Goal: Task Accomplishment & Management: Use online tool/utility

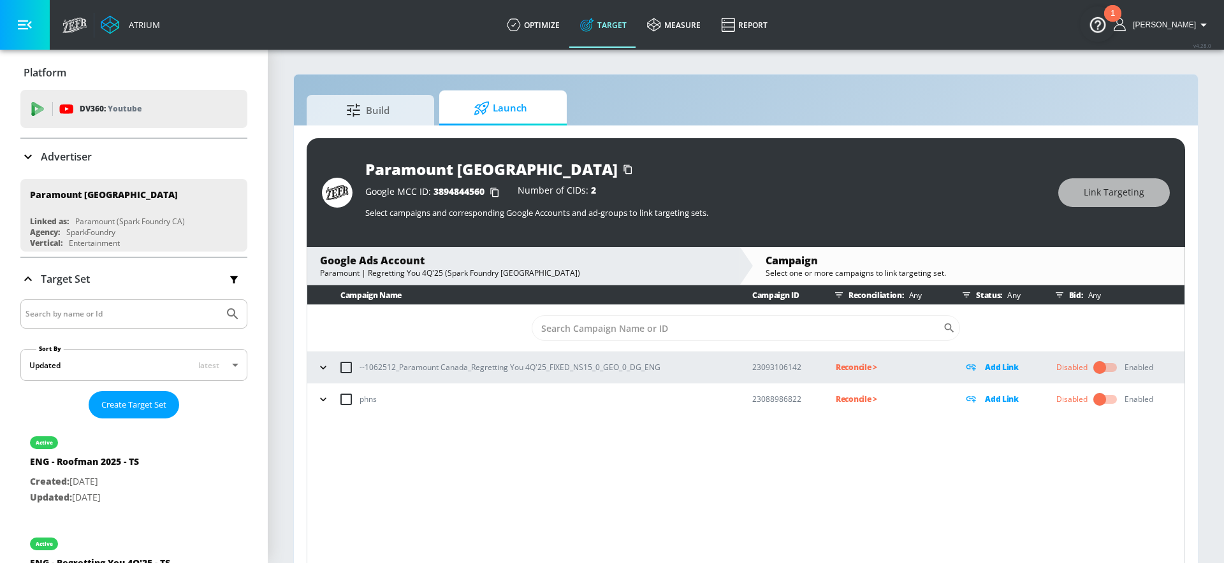
click at [319, 368] on icon "button" at bounding box center [323, 367] width 13 height 13
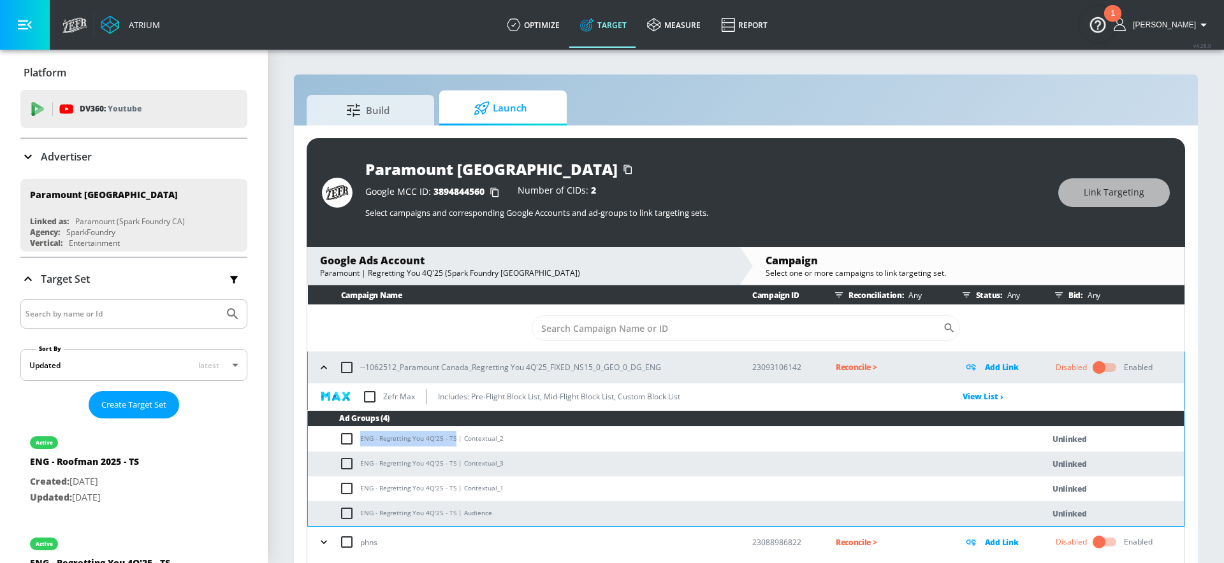
drag, startPoint x: 453, startPoint y: 439, endPoint x: 360, endPoint y: 439, distance: 93.1
click at [360, 439] on td "ENG - Regretting You 4Q'25 - TS | Contextual_2" at bounding box center [662, 439] width 709 height 25
copy td "ENG - Regretting You 4Q'25 - TS"
click at [349, 370] on input "checkbox" at bounding box center [346, 367] width 27 height 27
checkbox input "true"
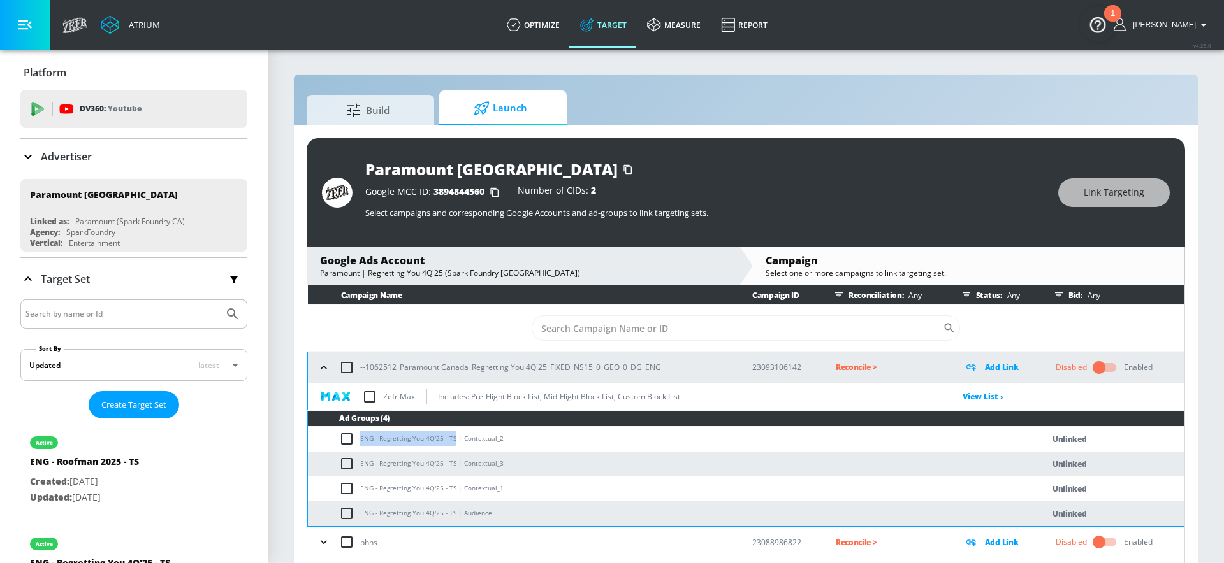
checkbox input "true"
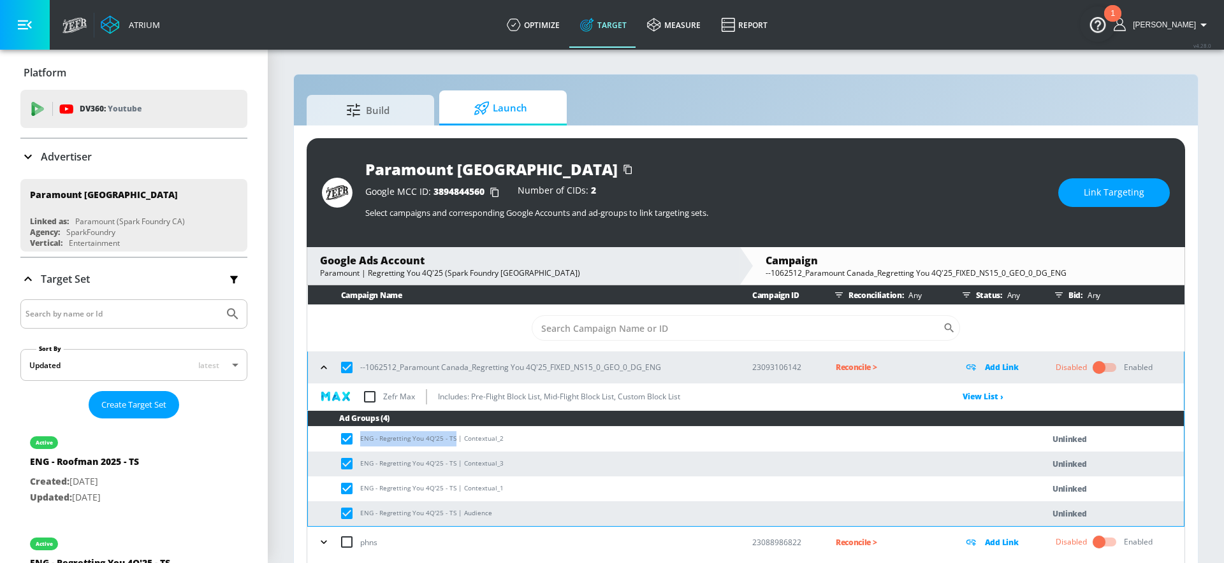
click at [348, 364] on input "checkbox" at bounding box center [346, 367] width 27 height 27
checkbox input "false"
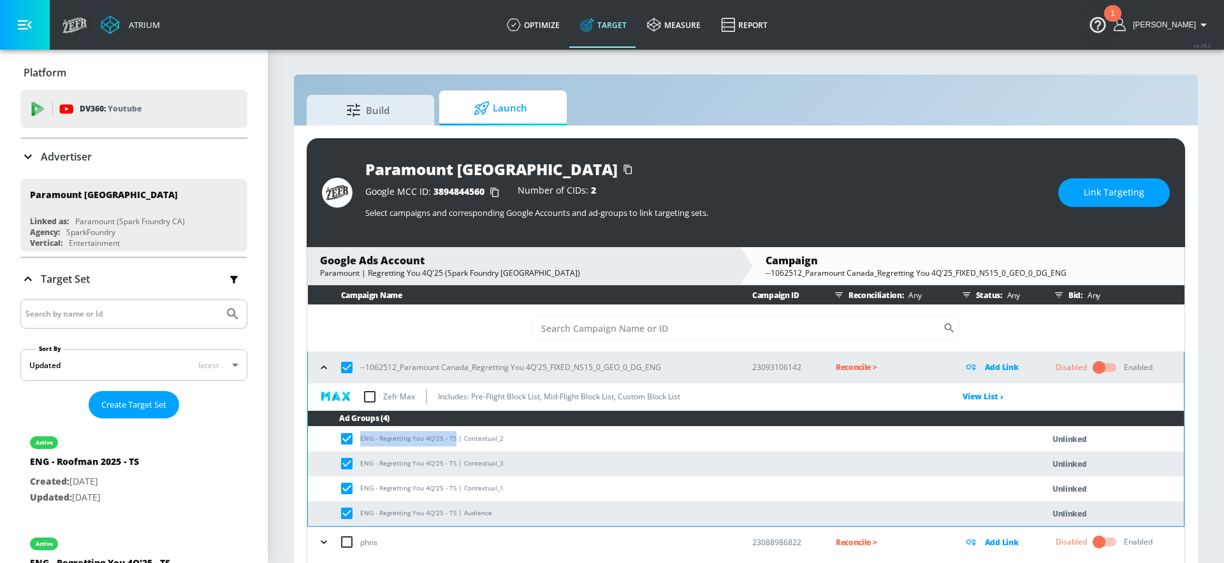
checkbox input "false"
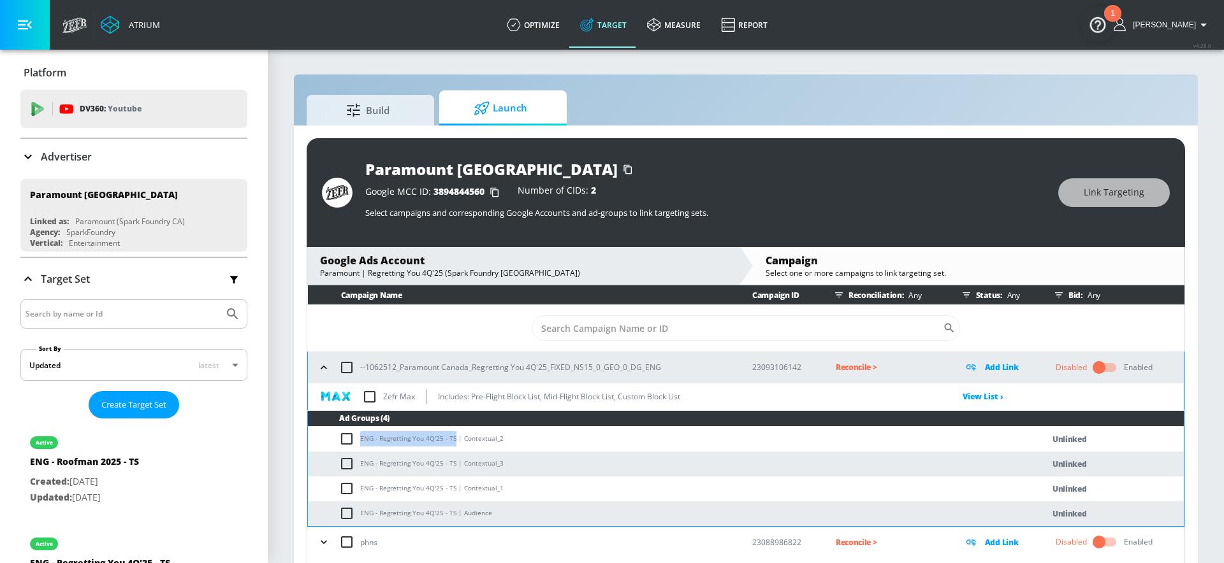
scroll to position [18, 0]
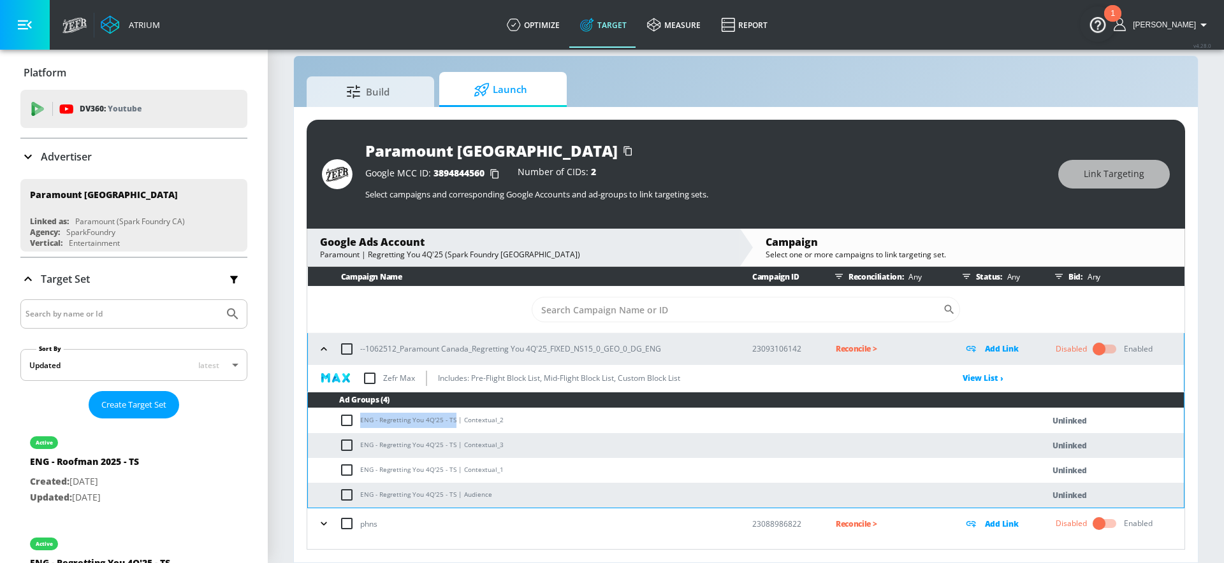
click at [349, 352] on input "checkbox" at bounding box center [346, 349] width 27 height 27
checkbox input "true"
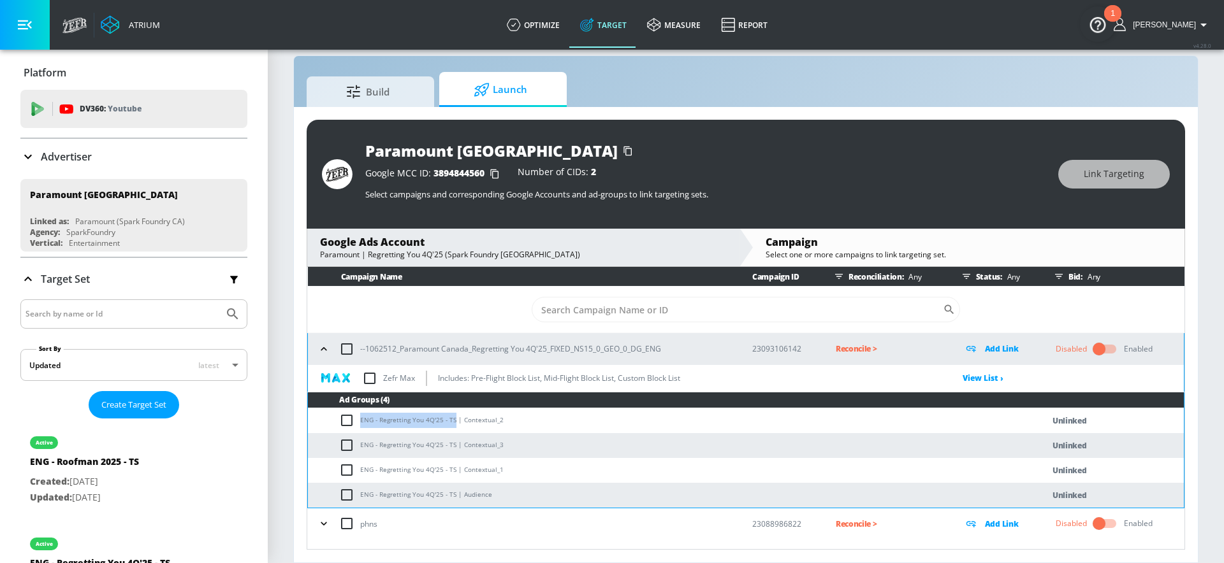
checkbox input "true"
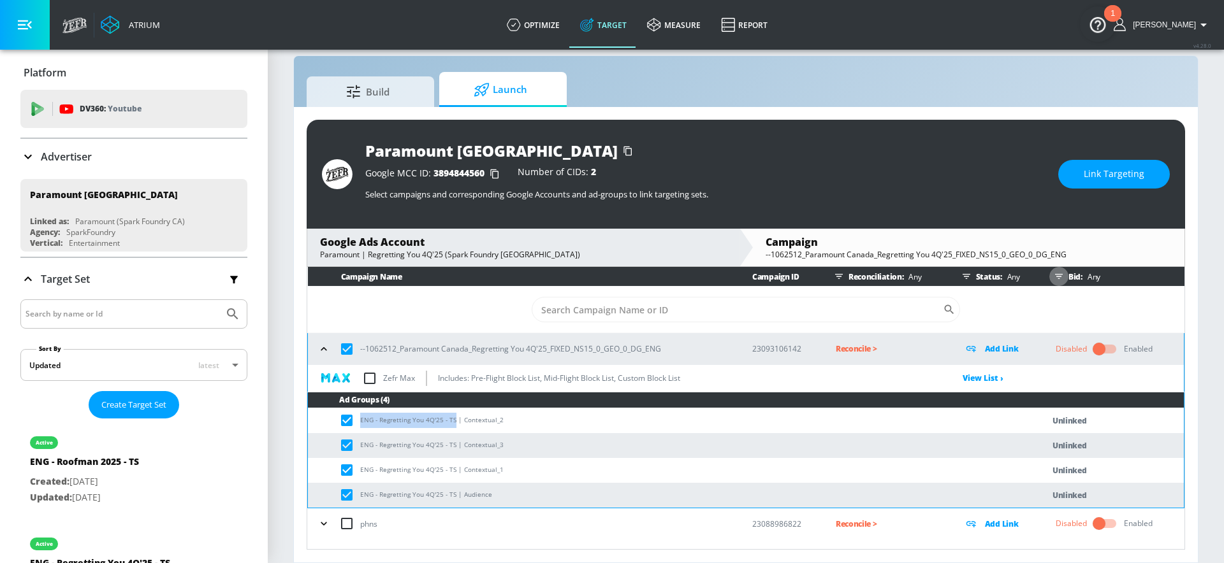
click at [1060, 276] on icon "button" at bounding box center [1059, 277] width 10 height 10
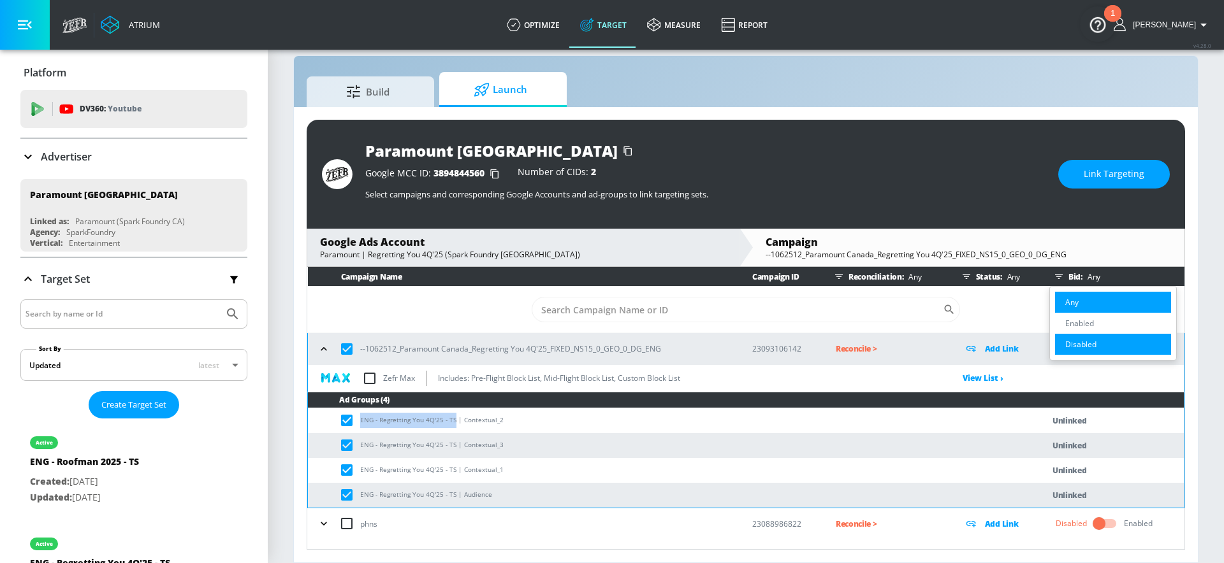
click at [1075, 336] on li "Disabled" at bounding box center [1113, 344] width 116 height 21
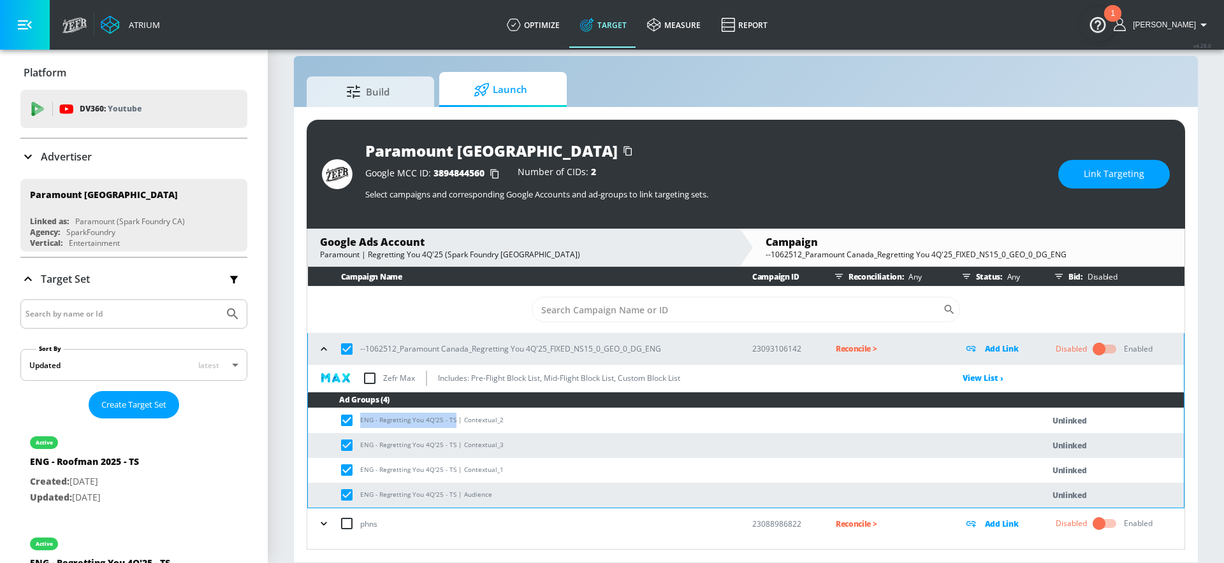
click at [1061, 279] on icon "button" at bounding box center [1059, 277] width 10 height 10
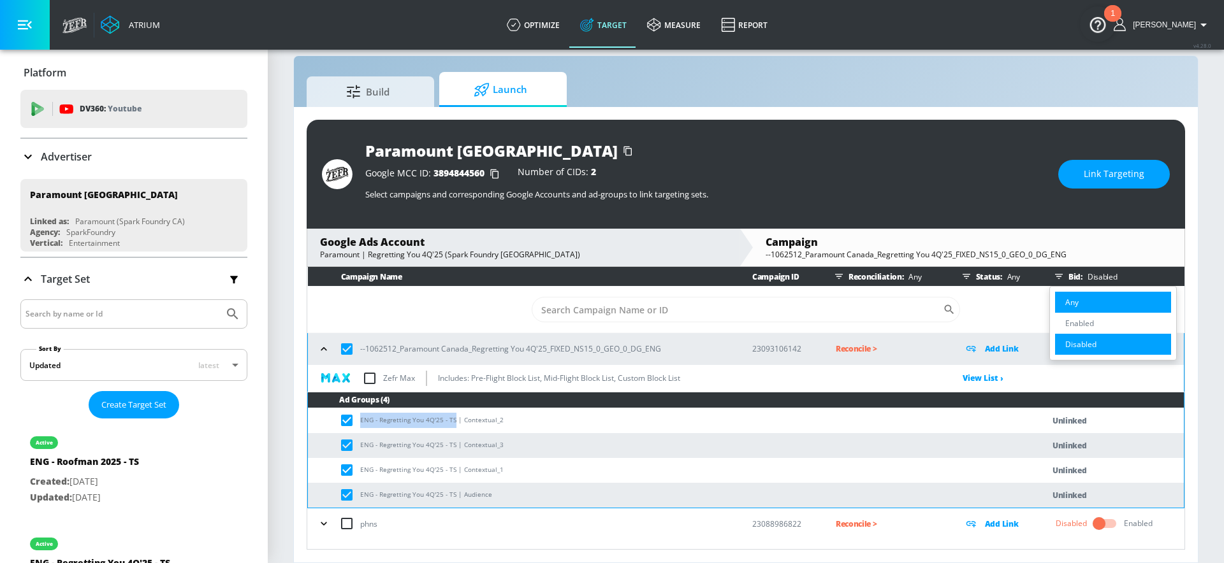
click at [1063, 304] on li "Any" at bounding box center [1113, 302] width 116 height 21
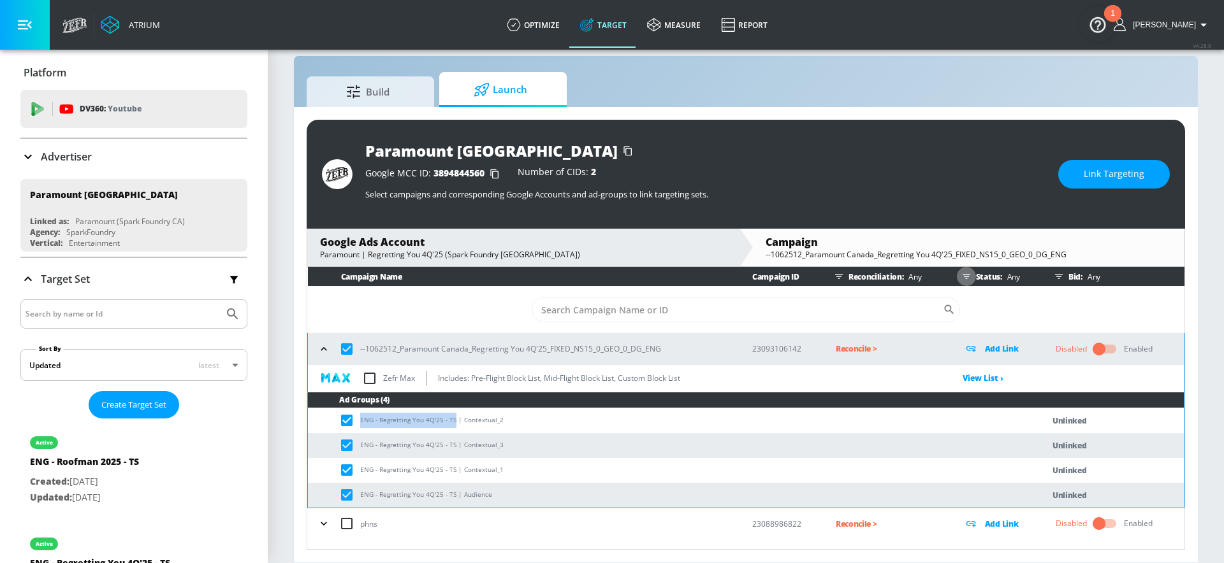
click at [969, 277] on icon "button" at bounding box center [966, 277] width 10 height 10
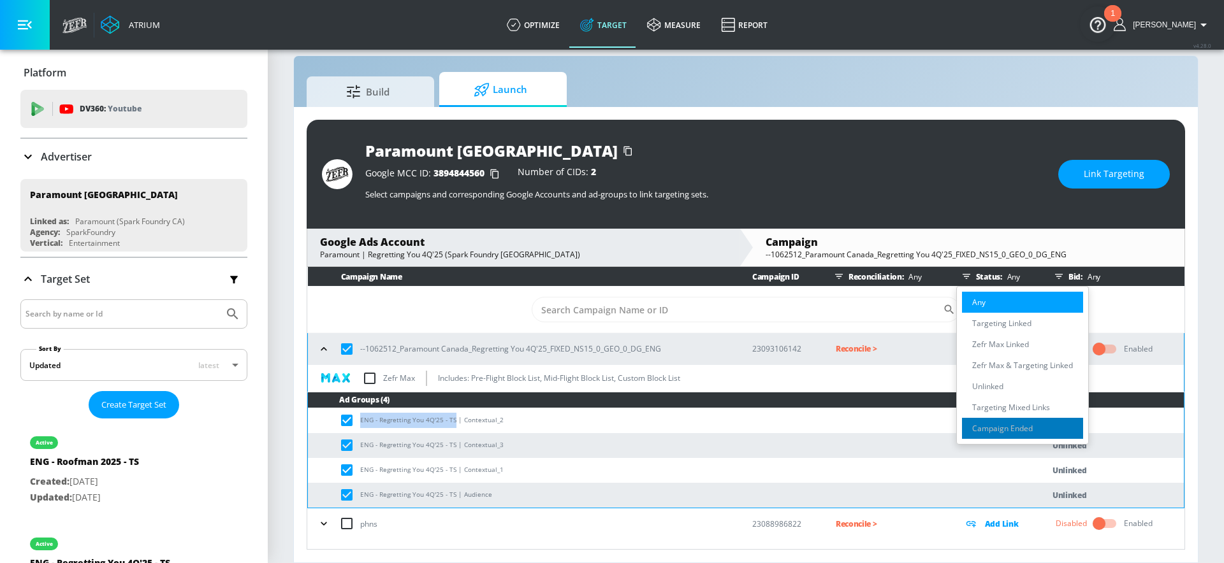
click at [991, 433] on p "Campaign Ended" at bounding box center [1002, 428] width 61 height 13
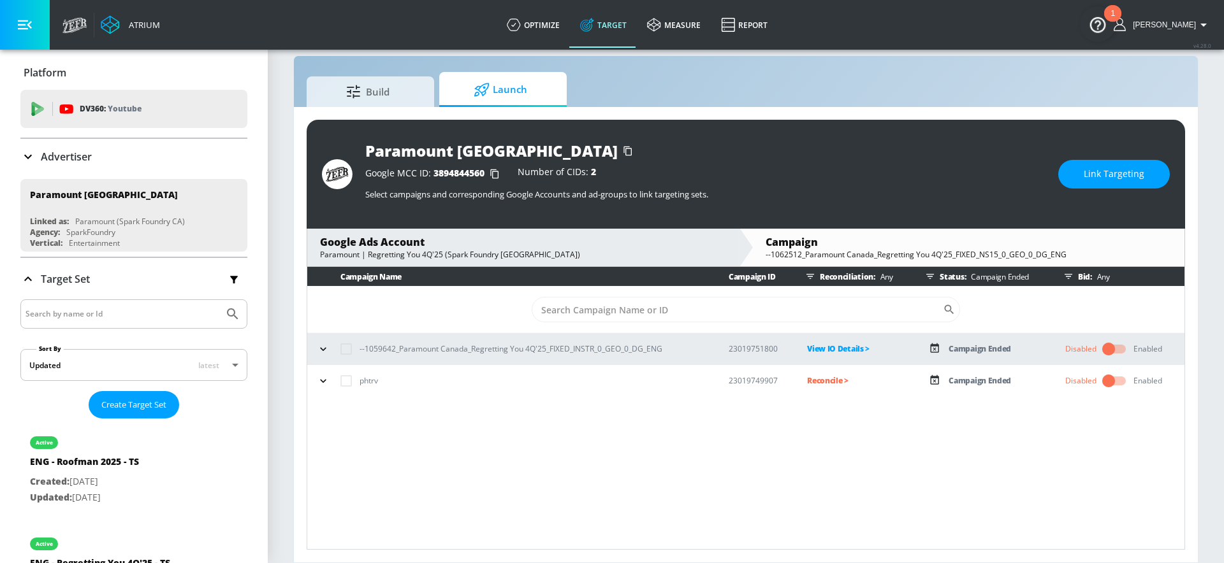
click at [317, 345] on icon "button" at bounding box center [323, 349] width 13 height 13
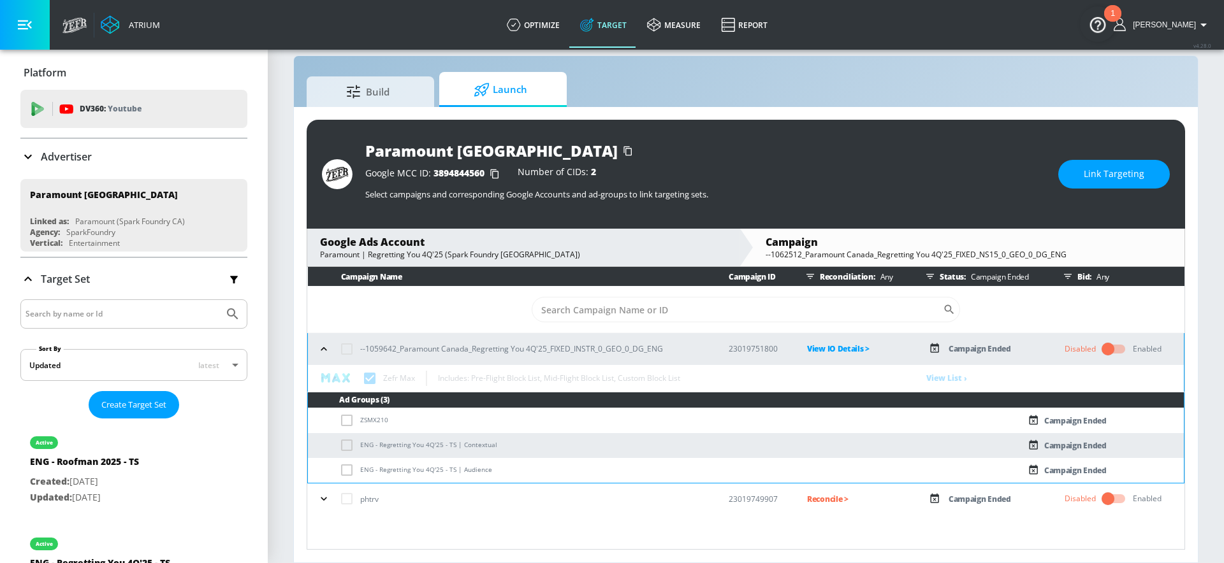
click at [325, 348] on icon "button" at bounding box center [323, 349] width 13 height 13
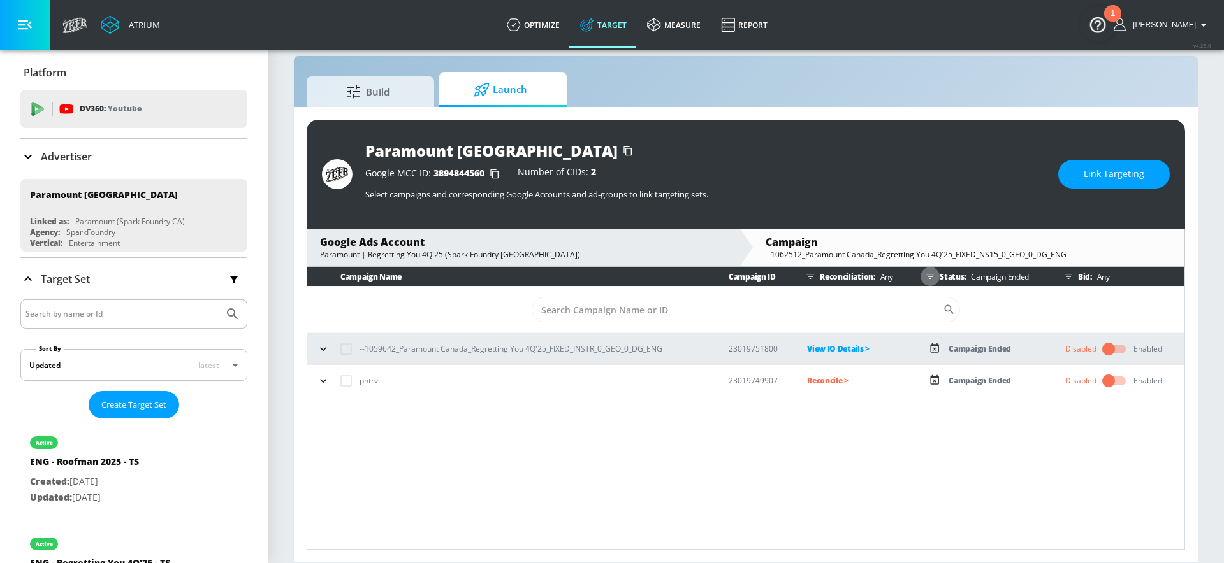
click at [936, 279] on button "button" at bounding box center [929, 276] width 19 height 19
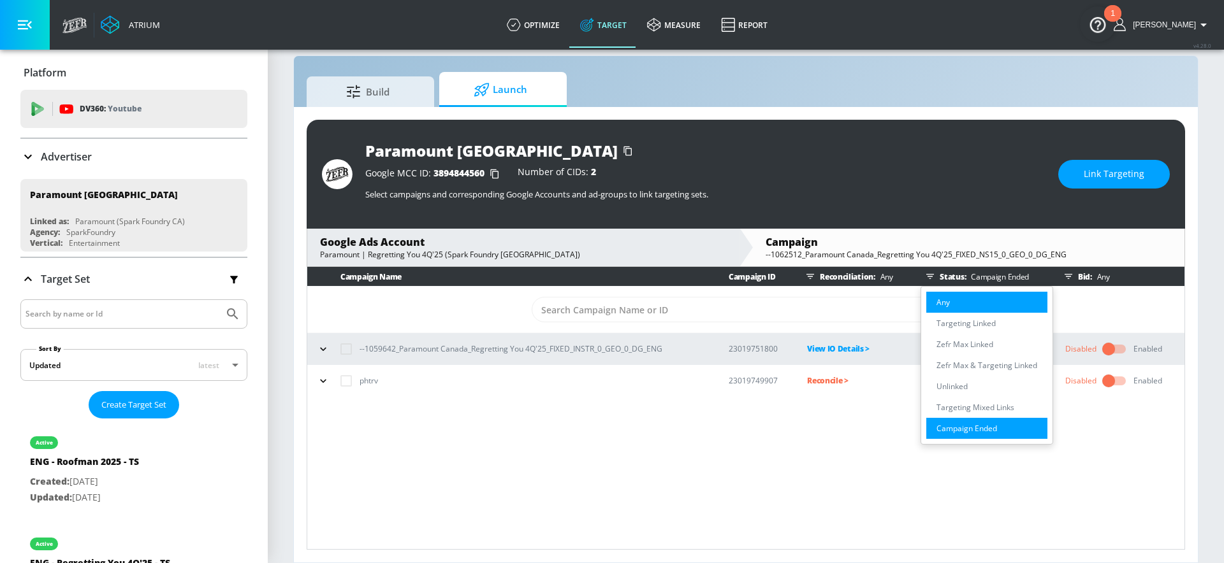
click at [944, 296] on p "Any" at bounding box center [942, 302] width 13 height 13
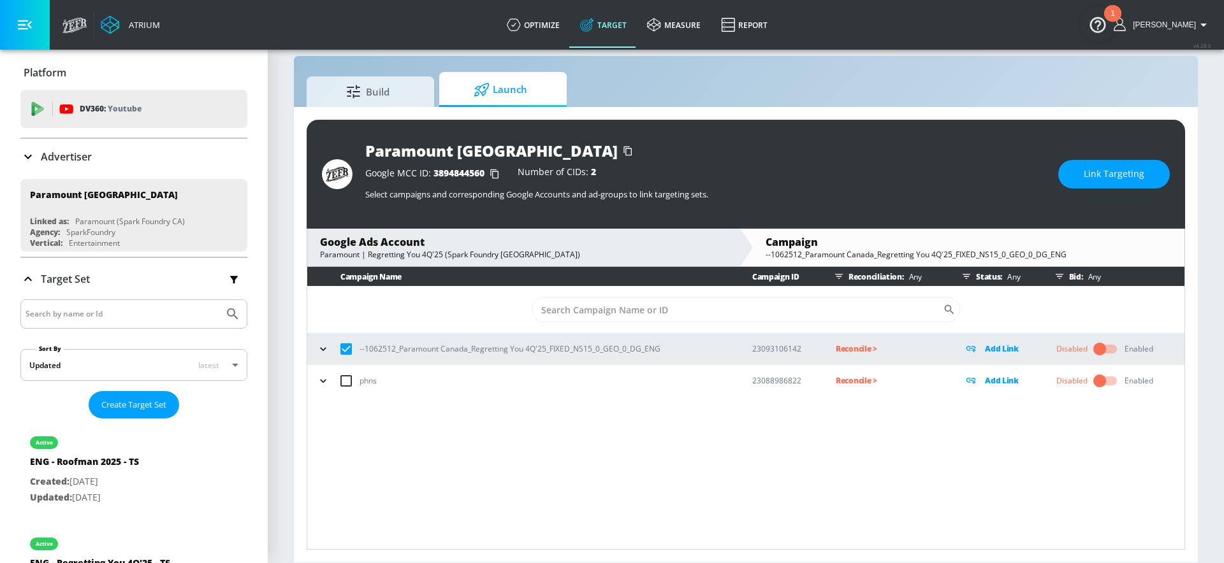
click at [324, 345] on icon "button" at bounding box center [323, 349] width 13 height 13
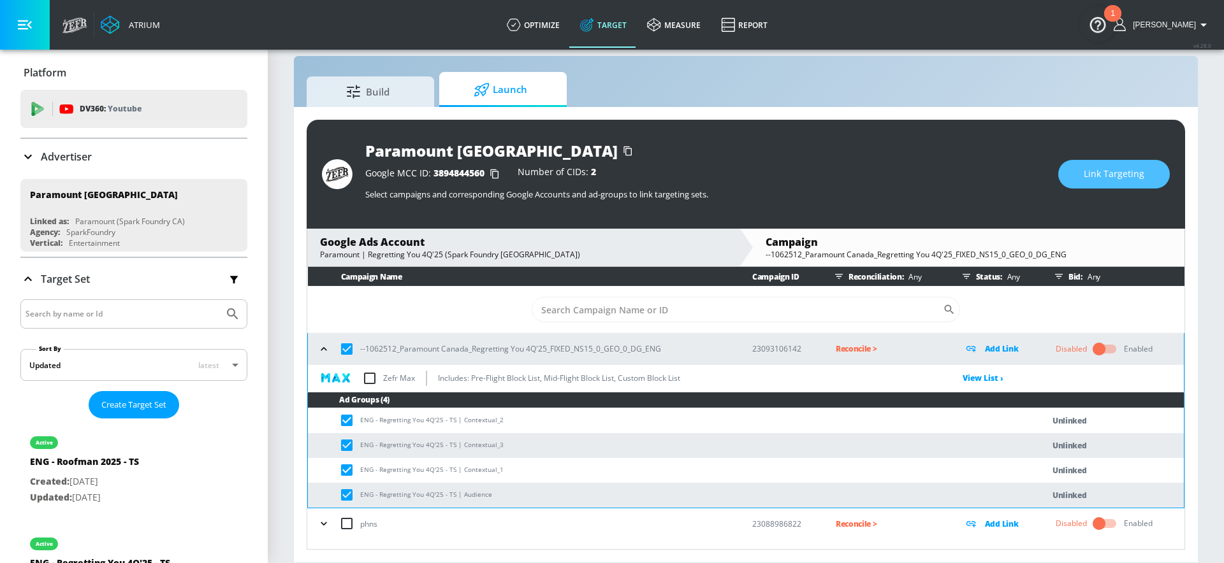
click at [1091, 178] on span "Link Targeting" at bounding box center [1114, 174] width 61 height 16
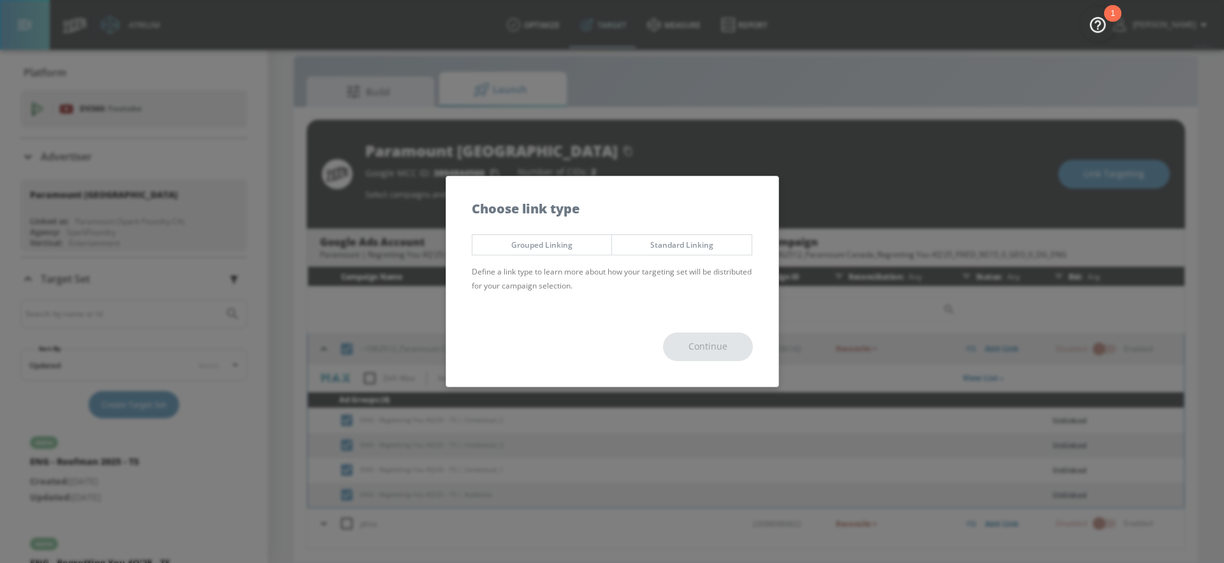
click at [553, 243] on span "Grouped Linking" at bounding box center [542, 244] width 120 height 13
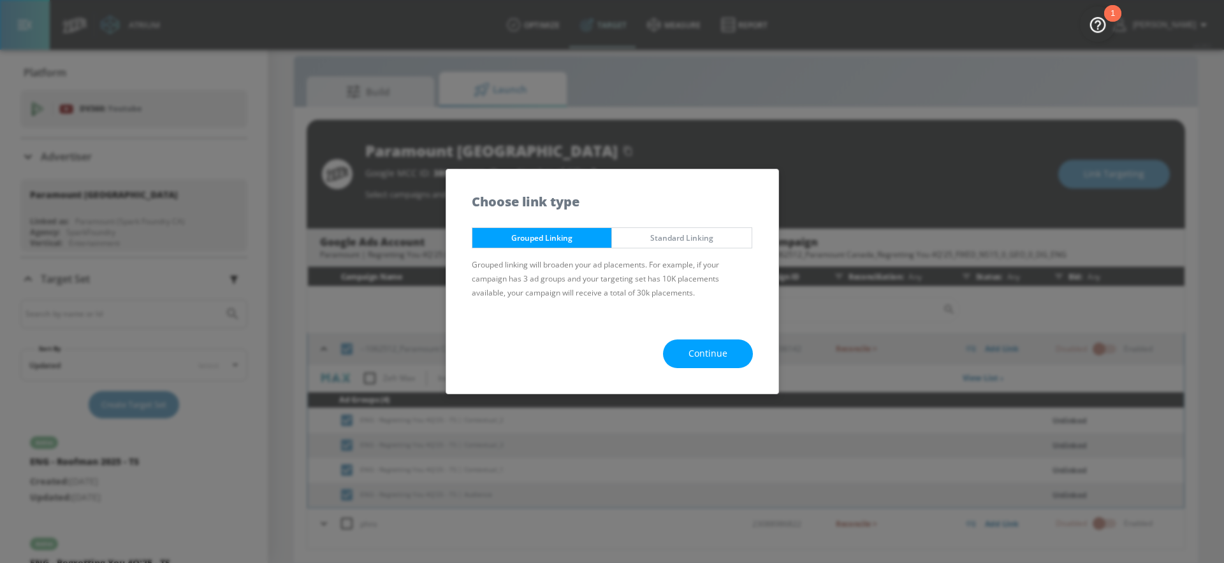
click at [675, 341] on button "Continue" at bounding box center [708, 354] width 90 height 29
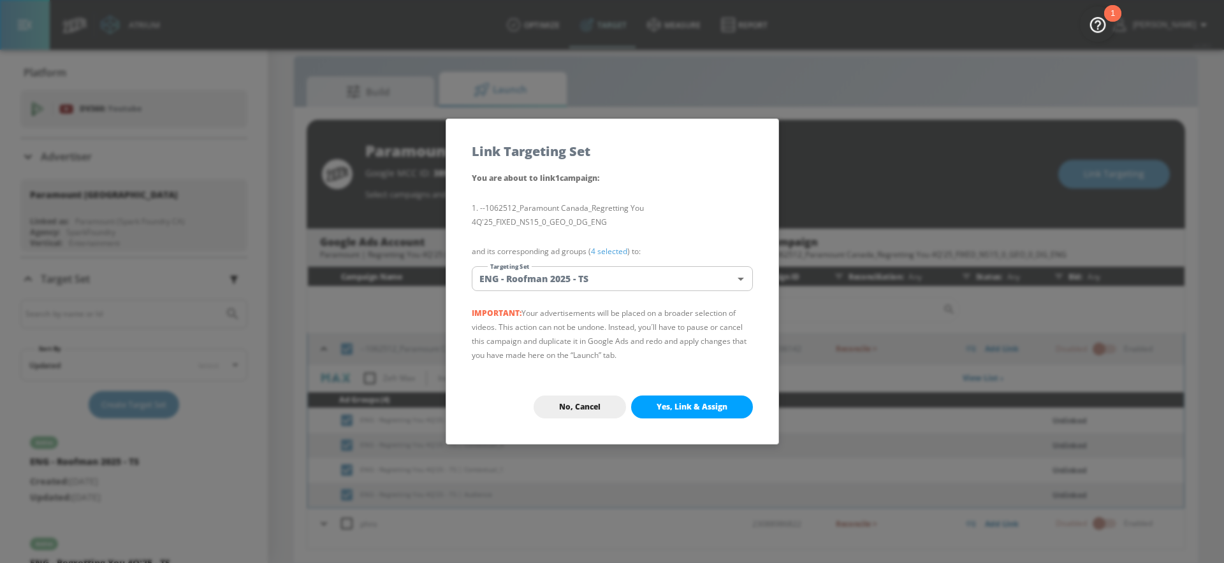
click at [667, 270] on body "Atrium optimize Target measure Report optimize Target measure Report v 4.28.0 A…" at bounding box center [612, 273] width 1224 height 582
click at [635, 299] on input "text" at bounding box center [624, 304] width 257 height 17
paste input "ENG - Regretting You 4Q'25 - TS"
click at [601, 313] on input "ENG - Regretting You 4Q'25 - TS" at bounding box center [624, 304] width 257 height 17
type input "ENG - Regretting You 4Q'25 - TS"
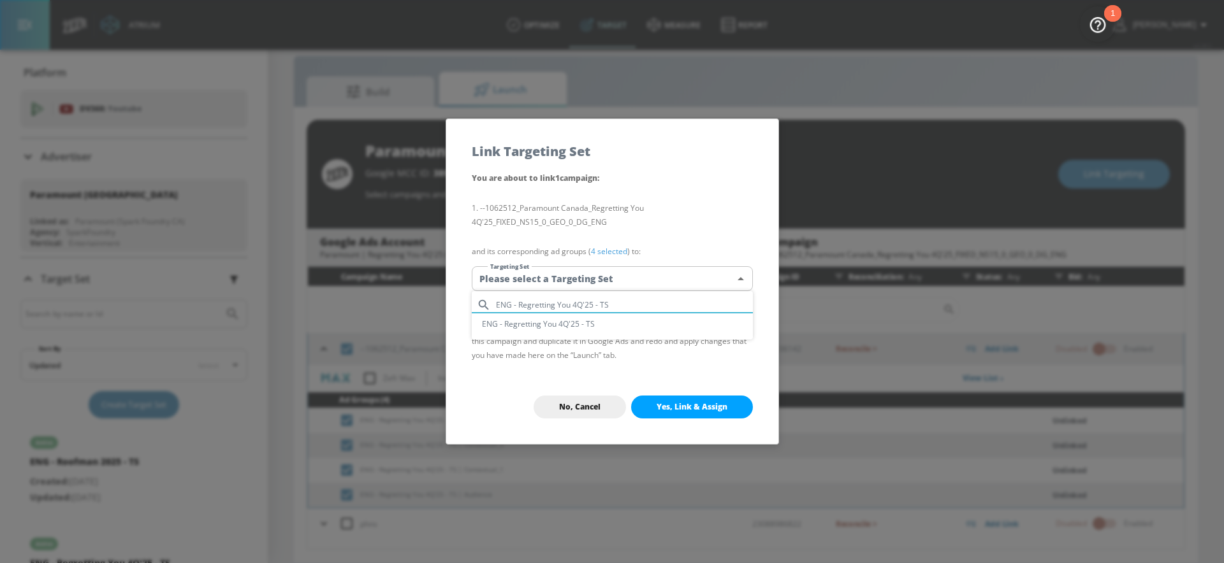
click at [597, 319] on li "ENG - Regretting You 4Q'25 - TS" at bounding box center [612, 324] width 281 height 21
type input "7d8ed868-203a-4c8f-b5c8-8d44c895f6d3"
click at [644, 197] on p "--1062512_Paramount Canada_Regretting You 4Q'25_FIXED_NS15_0_GEO_0_DG_ENG" at bounding box center [612, 215] width 281 height 43
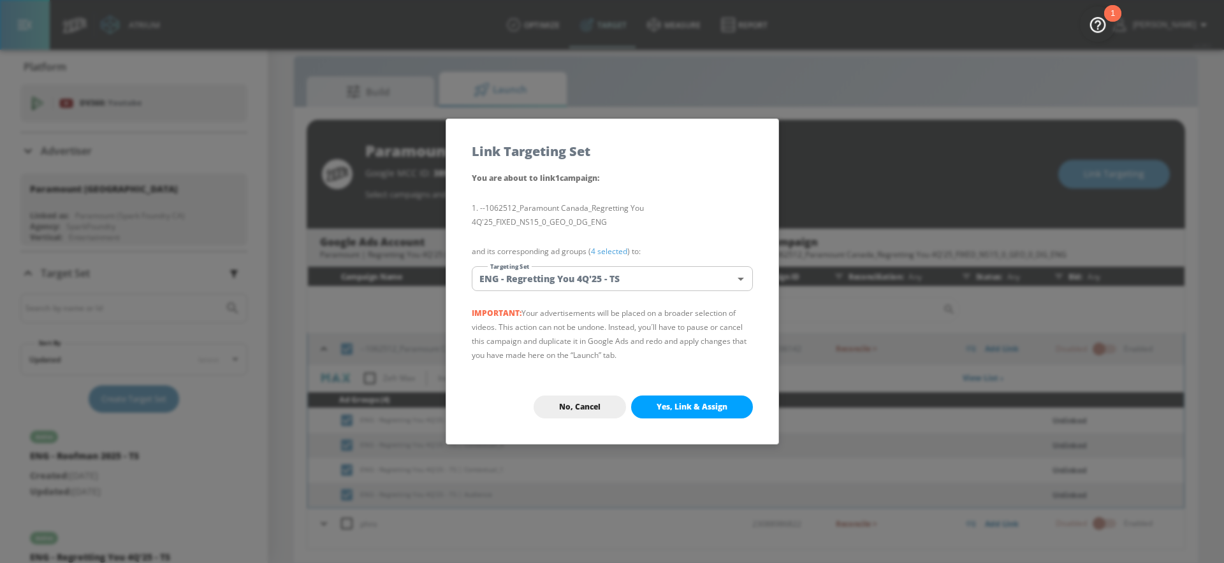
click at [688, 414] on button "Yes, Link & Assign" at bounding box center [692, 407] width 122 height 23
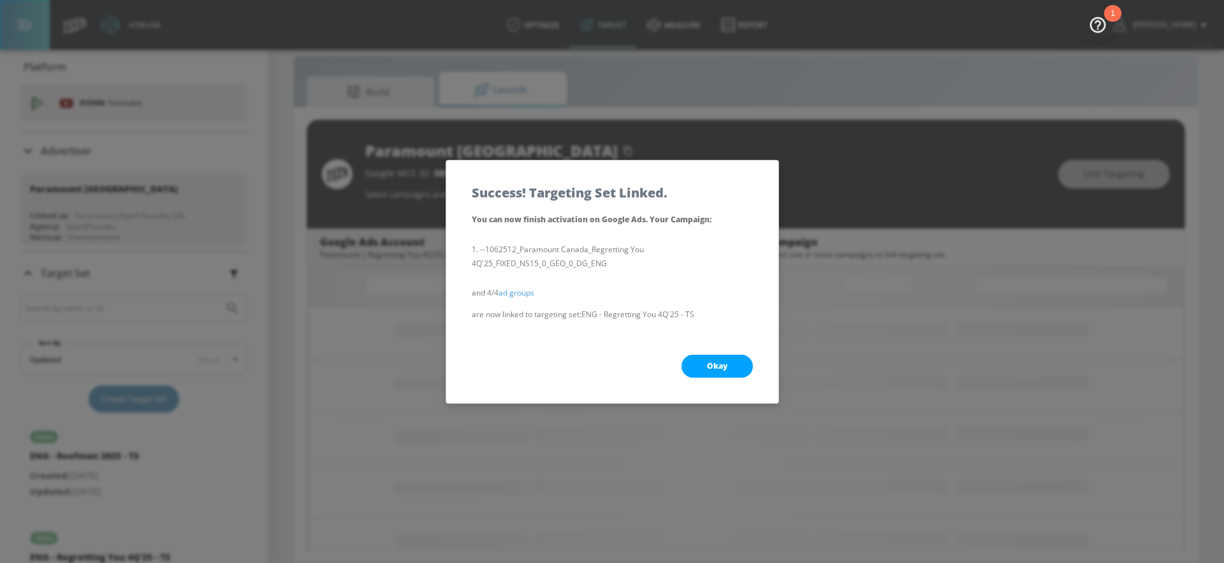
click at [714, 368] on span "Okay" at bounding box center [717, 366] width 20 height 10
